Goal: Entertainment & Leisure: Browse casually

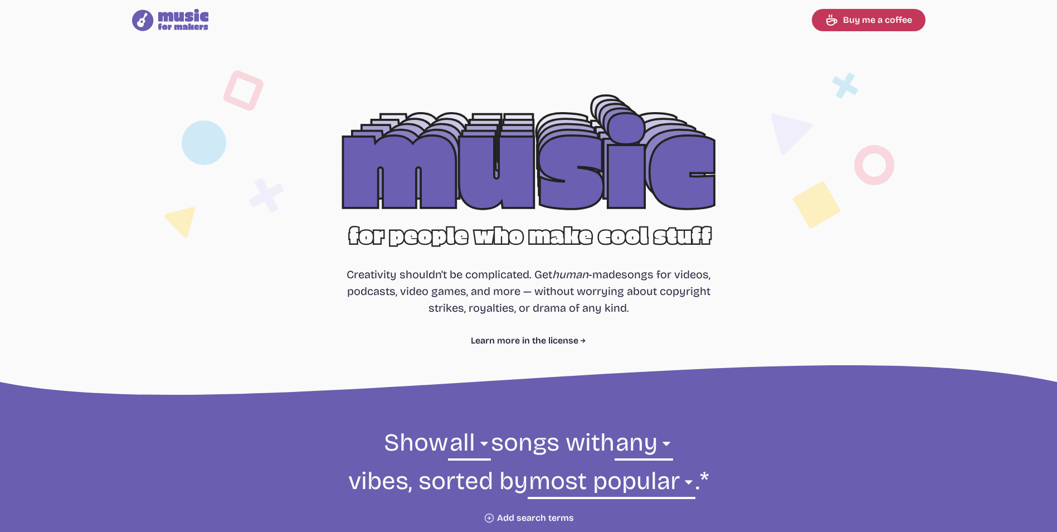
select select "most popular"
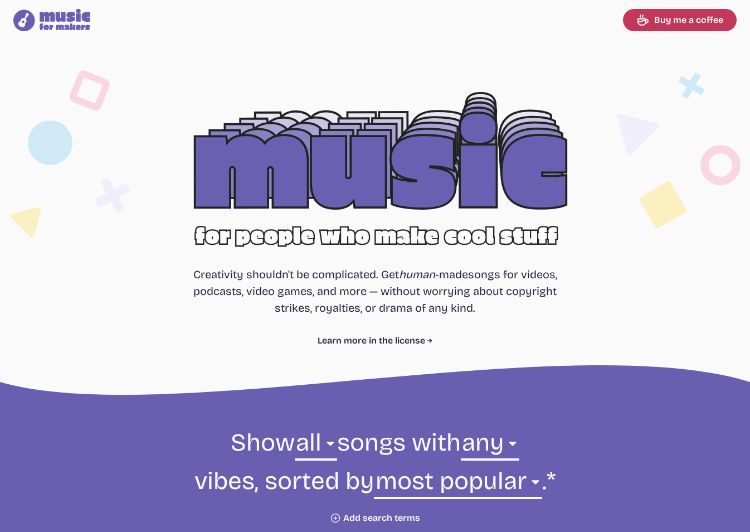
click at [489, 171] on div at bounding box center [374, 180] width 713 height 226
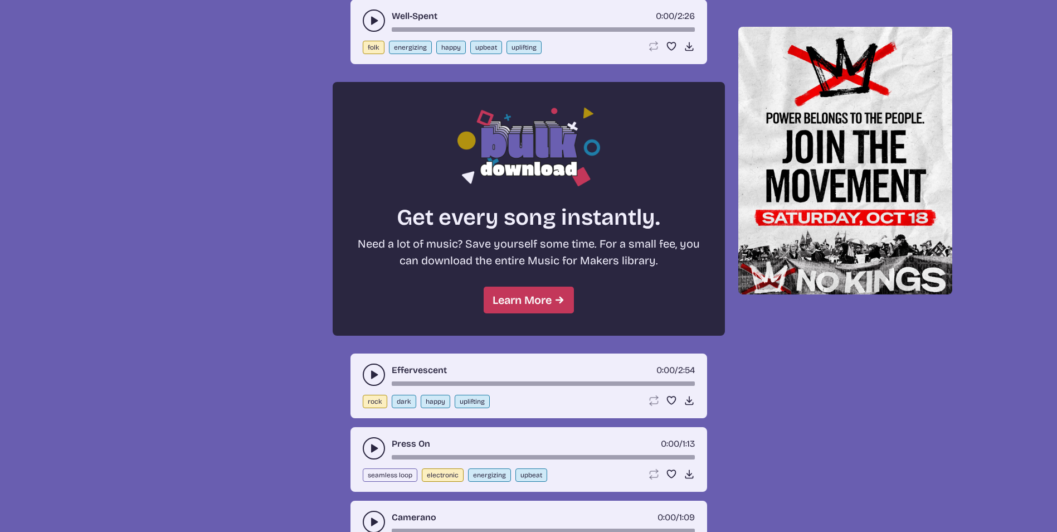
scroll to position [1114, 0]
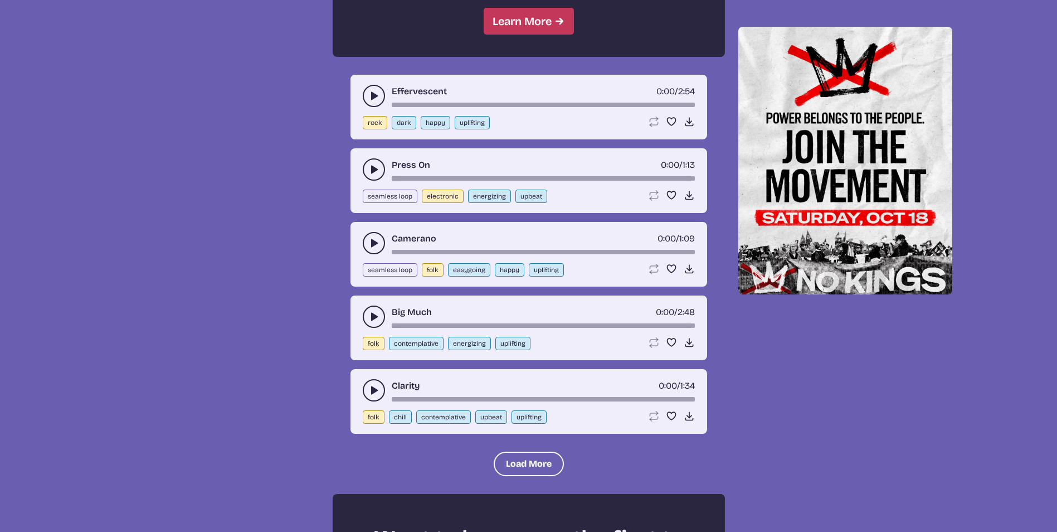
click at [368, 93] on icon "play-pause toggle" at bounding box center [373, 95] width 11 height 11
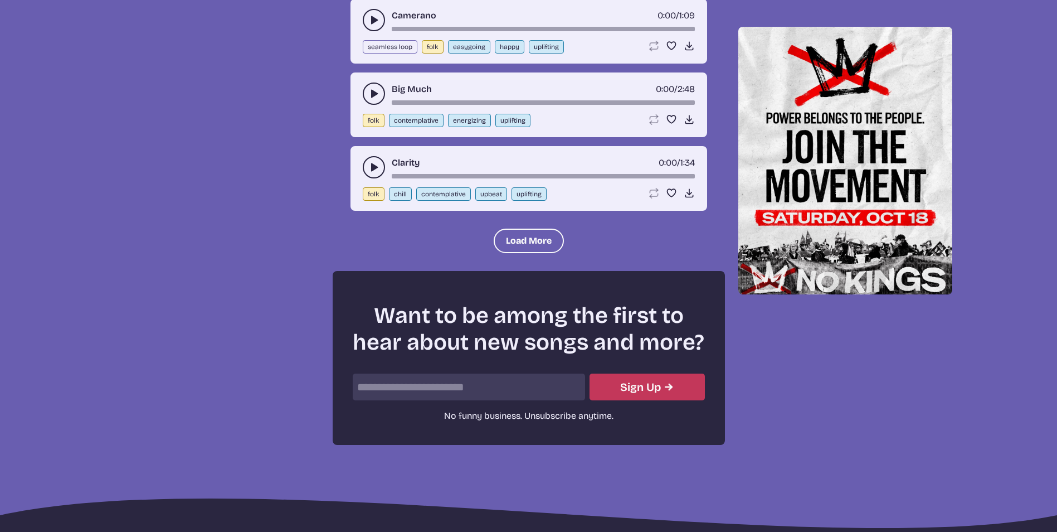
scroll to position [1449, 0]
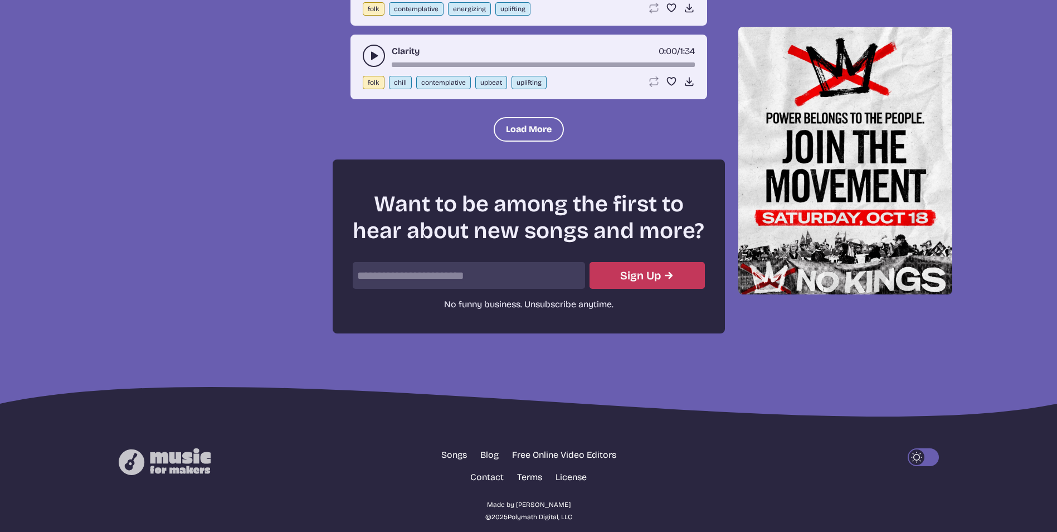
click at [374, 58] on use "play-pause toggle" at bounding box center [373, 55] width 11 height 11
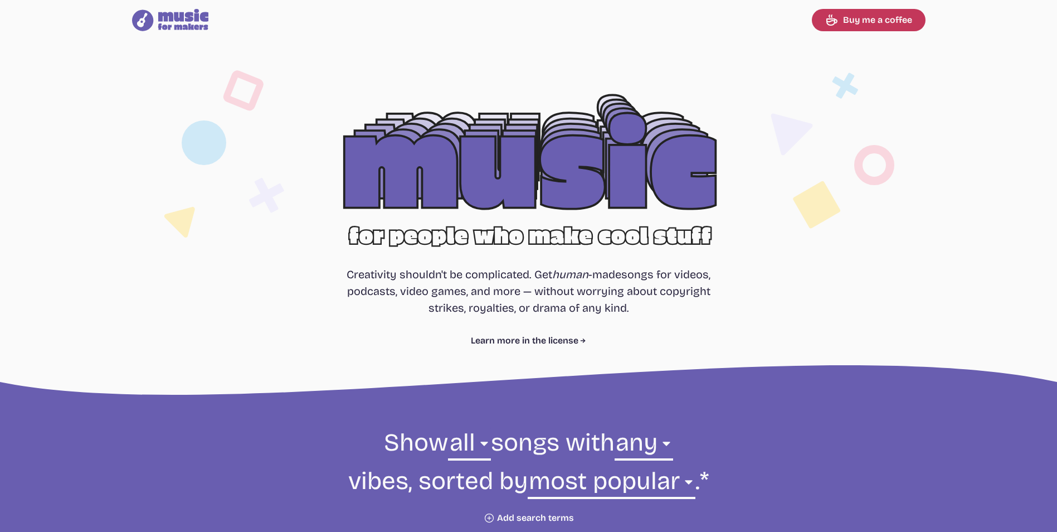
scroll to position [279, 0]
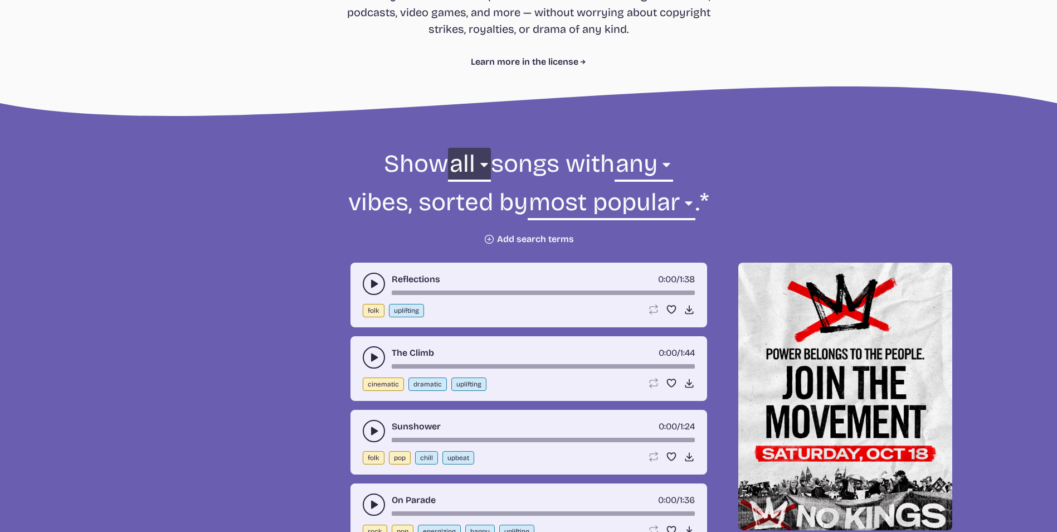
click at [461, 159] on select "all ambient cinematic electronic folk holiday jazz pop rock world" at bounding box center [469, 167] width 42 height 38
click at [639, 172] on select "any aggressive chill contemplative dark dramatic easygoing energizing happy ser…" at bounding box center [644, 167] width 59 height 38
click at [468, 243] on form "Show all ambient cinematic electronic folk holiday jazz pop rock world all song…" at bounding box center [529, 196] width 606 height 97
click at [497, 233] on button "Plus icon Add search terms" at bounding box center [529, 238] width 90 height 11
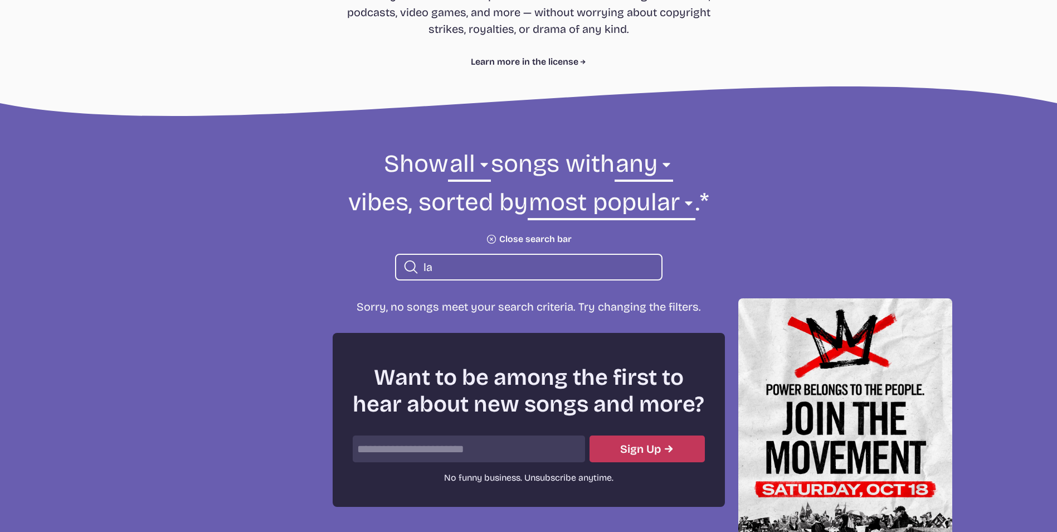
type input "l"
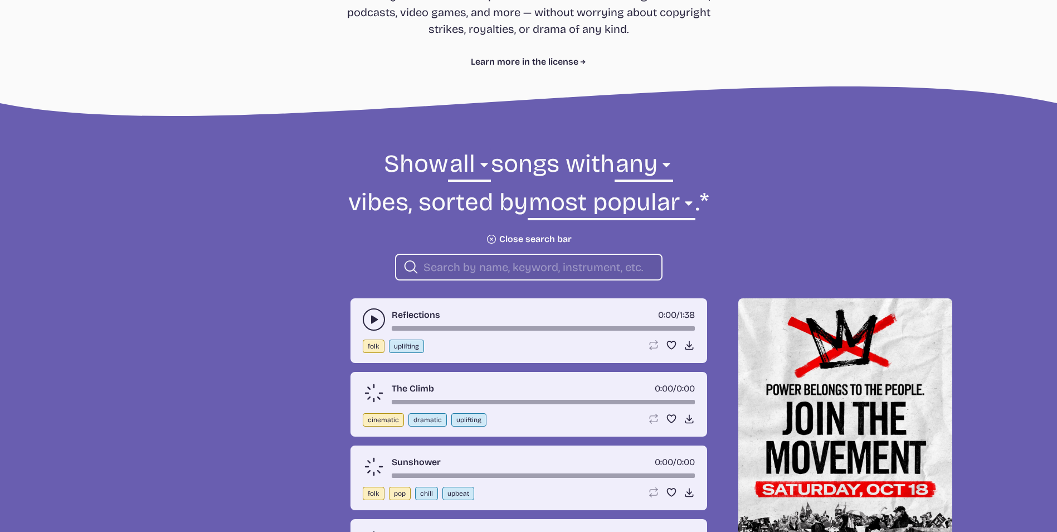
click at [788, 218] on form "Show all ambient cinematic electronic folk holiday jazz pop rock world all song…" at bounding box center [529, 214] width 606 height 133
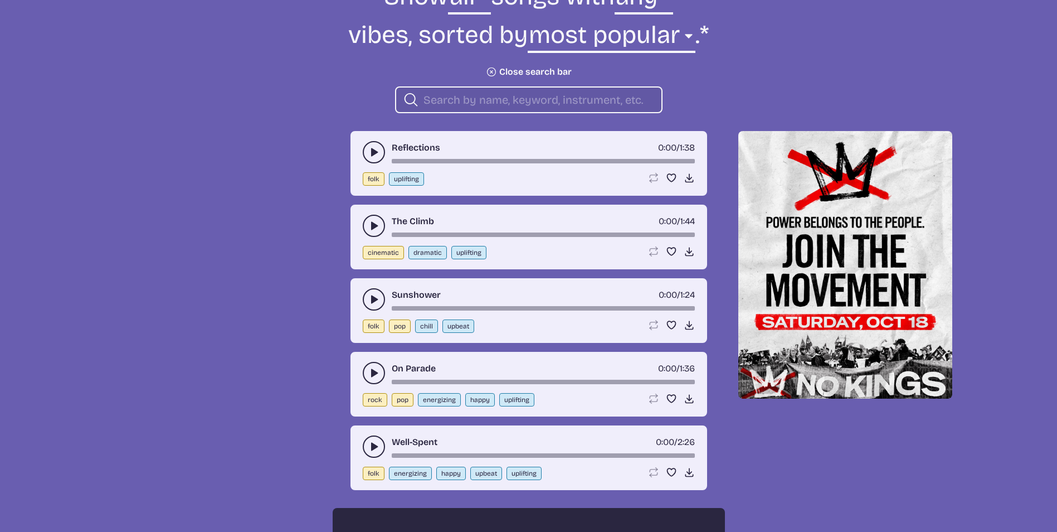
scroll to position [502, 0]
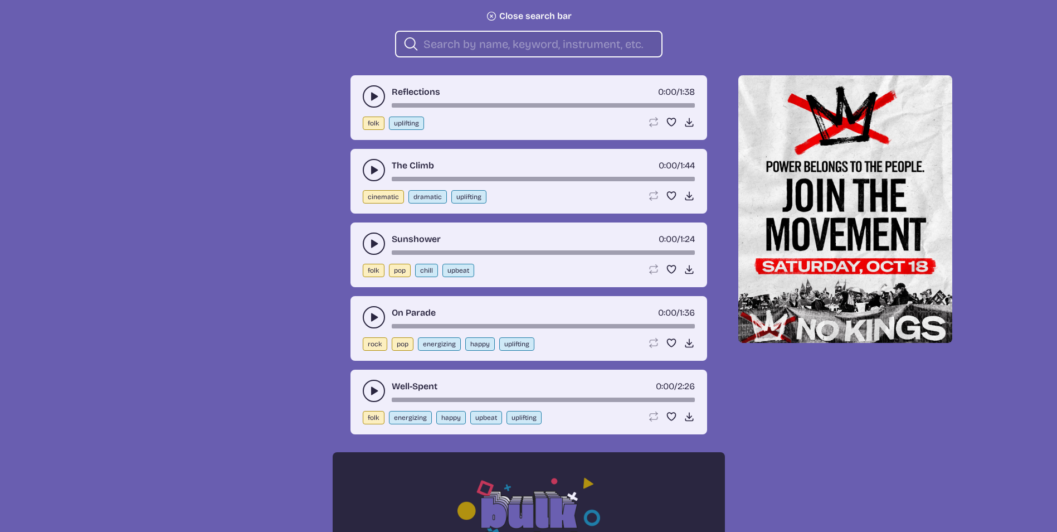
click at [369, 240] on icon "play-pause toggle" at bounding box center [373, 243] width 11 height 11
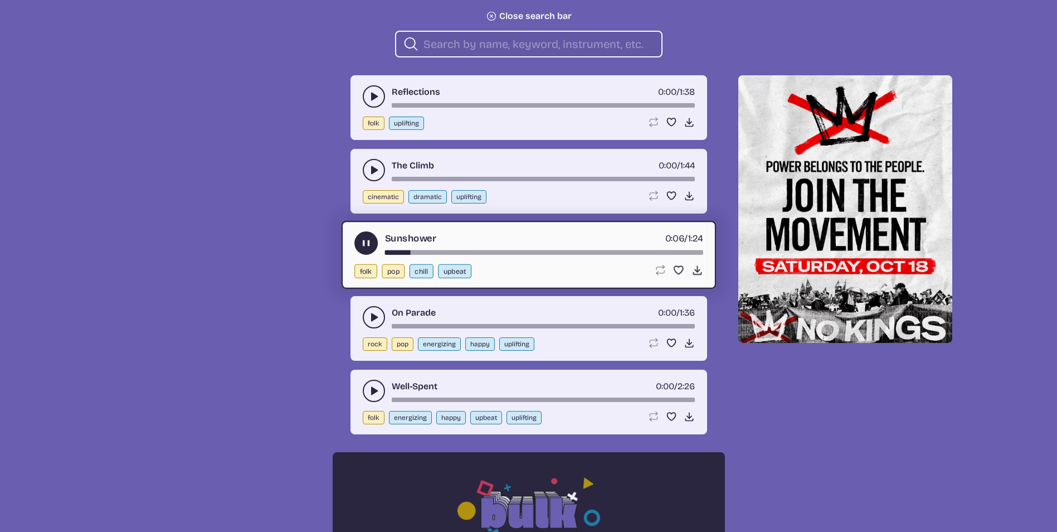
click at [367, 383] on button "play-pause toggle" at bounding box center [374, 390] width 22 height 22
